Goal: Find specific page/section: Find specific page/section

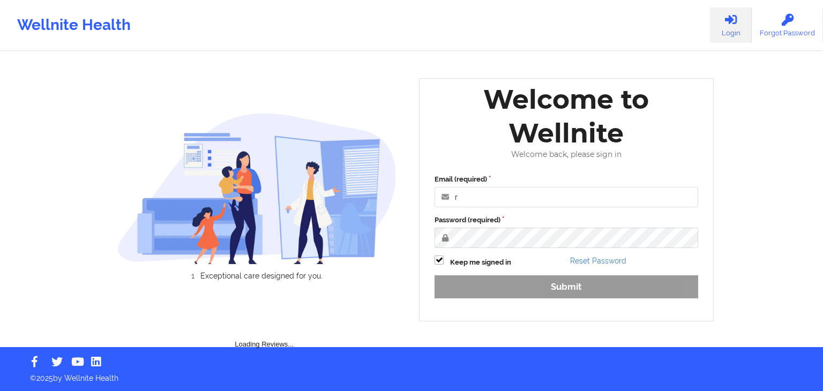
type input "[PERSON_NAME][EMAIL_ADDRESS][DOMAIN_NAME]"
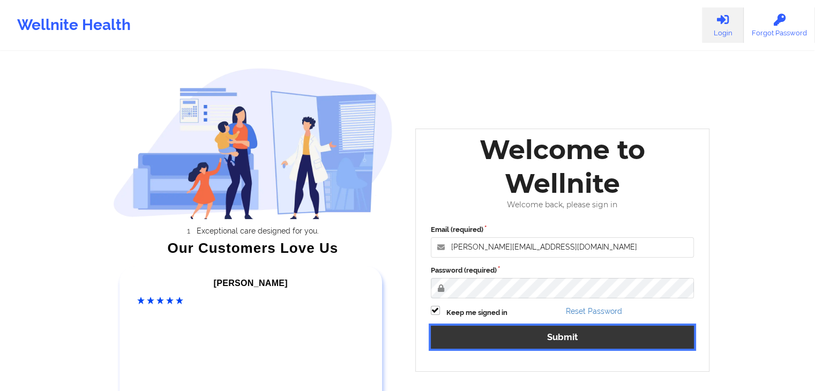
click at [484, 343] on button "Submit" at bounding box center [563, 337] width 264 height 23
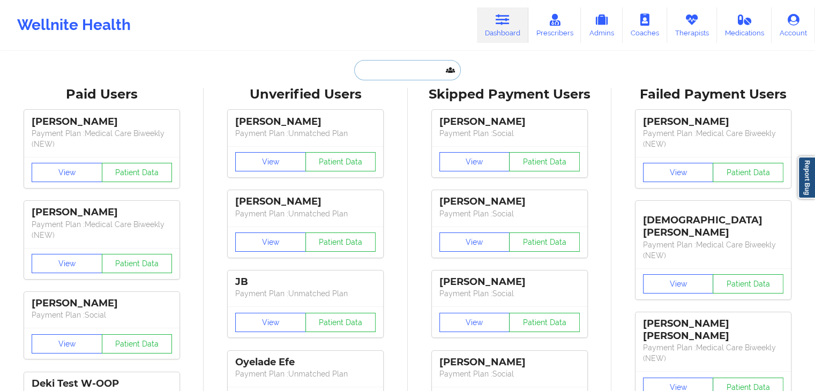
click at [370, 69] on input "text" at bounding box center [407, 70] width 106 height 20
paste input "rouissant"
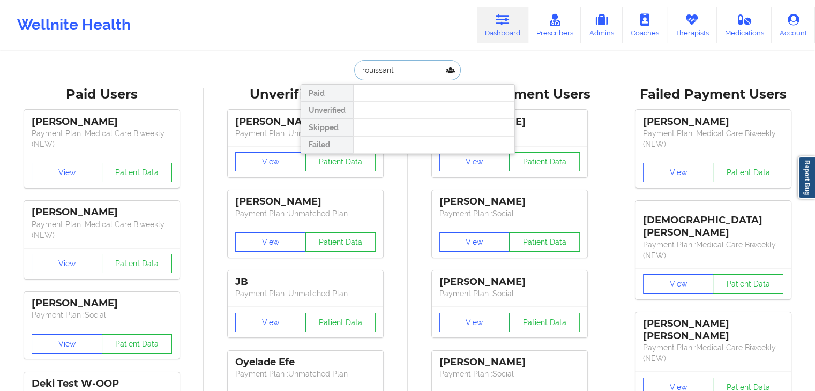
click at [374, 74] on input "rouissant" at bounding box center [407, 70] width 106 height 20
paste input "[PERSON_NAME]"
type input "[PERSON_NAME]"
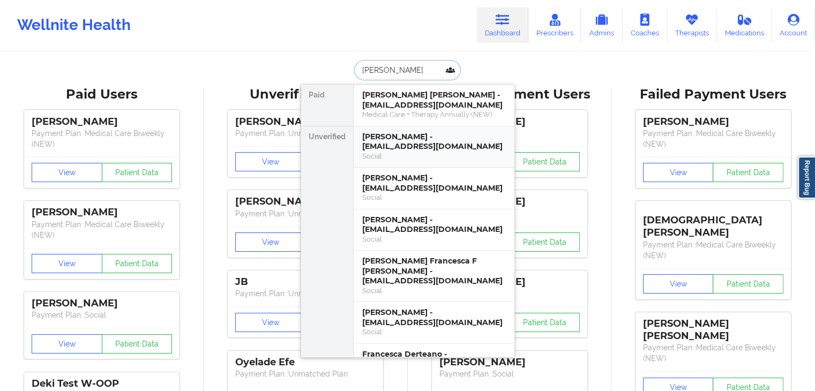
click at [385, 145] on div "[PERSON_NAME] - [EMAIL_ADDRESS][DOMAIN_NAME]" at bounding box center [434, 142] width 144 height 20
